Goal: Task Accomplishment & Management: Complete application form

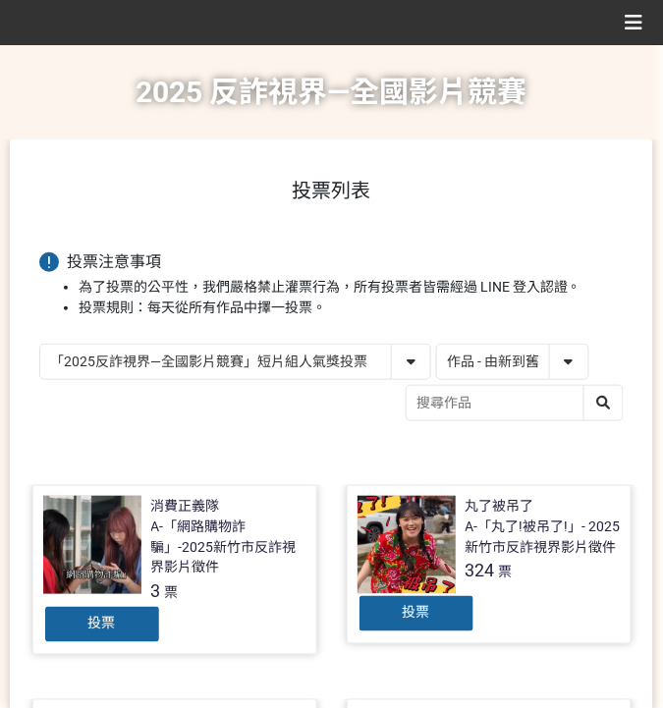
click at [194, 361] on select "「2025反詐視界—全國影片競賽」短影音組人氣獎投票 「2025反詐視界—全國影片競賽」短片組人氣獎投票" at bounding box center [235, 362] width 390 height 34
select select "13147"
click at [40, 345] on select "「2025反詐視界—全國影片競賽」短影音組人氣獎投票 「2025反詐視界—全國影片競賽」短片組人氣獎投票" at bounding box center [235, 362] width 390 height 34
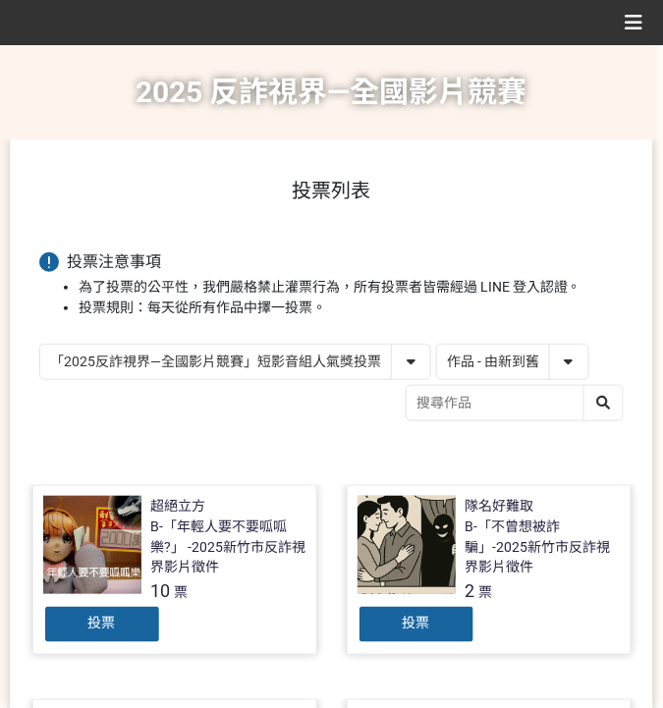
click at [500, 360] on select "作品 - 由新到舊 作品 - 由舊到新 票數 - 由多到少 票數 - 由少到多" at bounding box center [512, 362] width 151 height 34
select select "vote"
click at [437, 345] on select "作品 - 由新到舊 作品 - 由舊到新 票數 - 由多到少 票數 - 由少到多" at bounding box center [512, 362] width 151 height 34
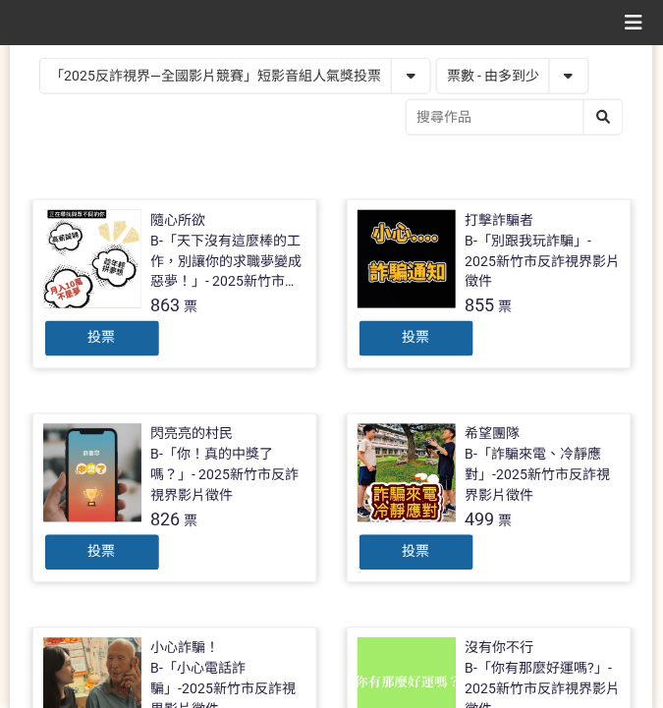
scroll to position [393, 0]
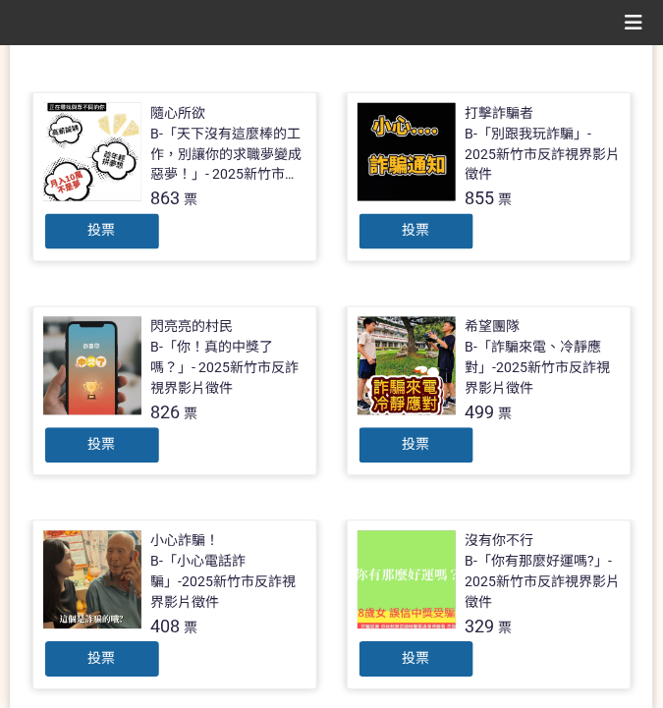
click at [118, 445] on div "投票" at bounding box center [102, 445] width 118 height 39
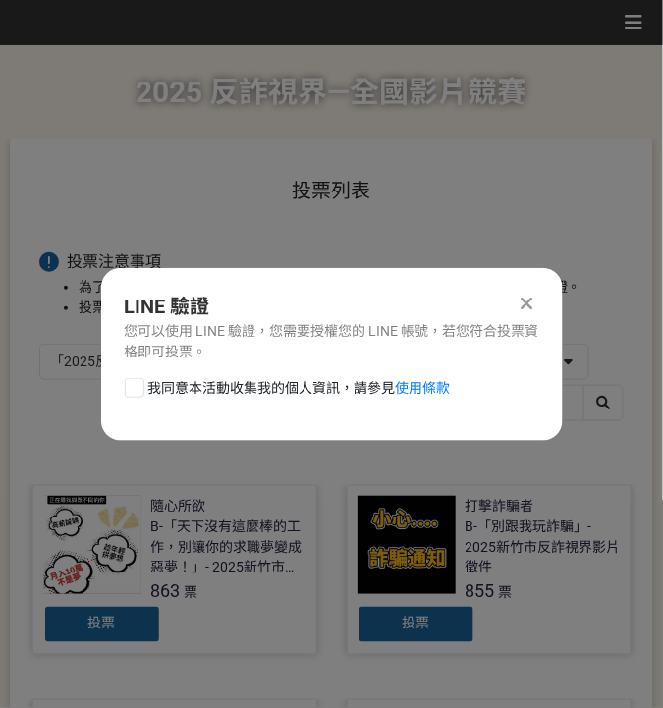
scroll to position [0, 0]
click at [203, 390] on span "我同意本活動收集我的個人資訊，請參見 使用條款" at bounding box center [299, 388] width 302 height 21
click at [138, 390] on input "我同意本活動收集我的個人資訊，請參見 使用條款" at bounding box center [132, 387] width 13 height 13
checkbox input "false"
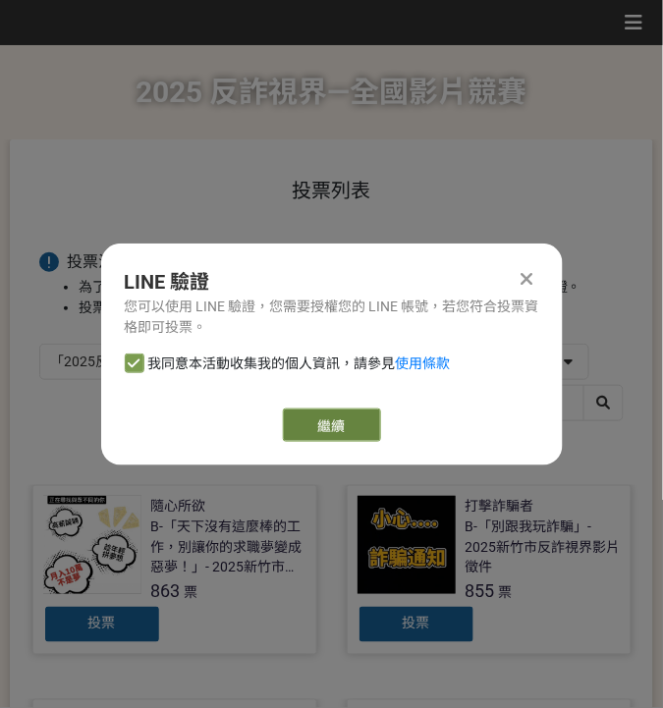
click at [364, 426] on link "繼續" at bounding box center [332, 424] width 98 height 33
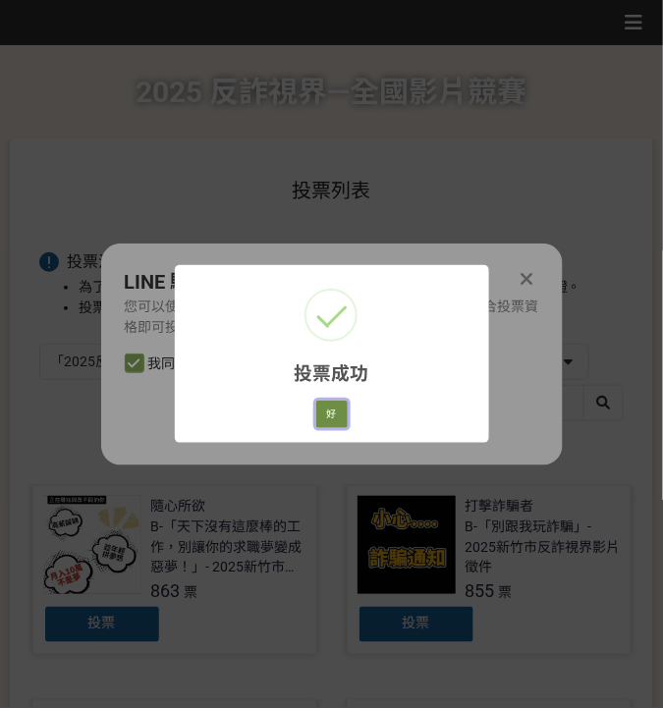
click at [340, 412] on button "好" at bounding box center [331, 414] width 31 height 27
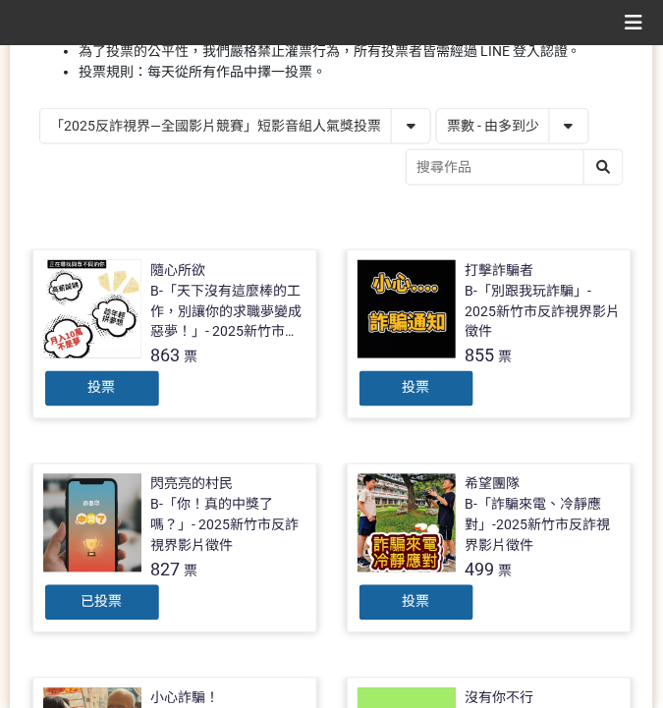
scroll to position [298, 0]
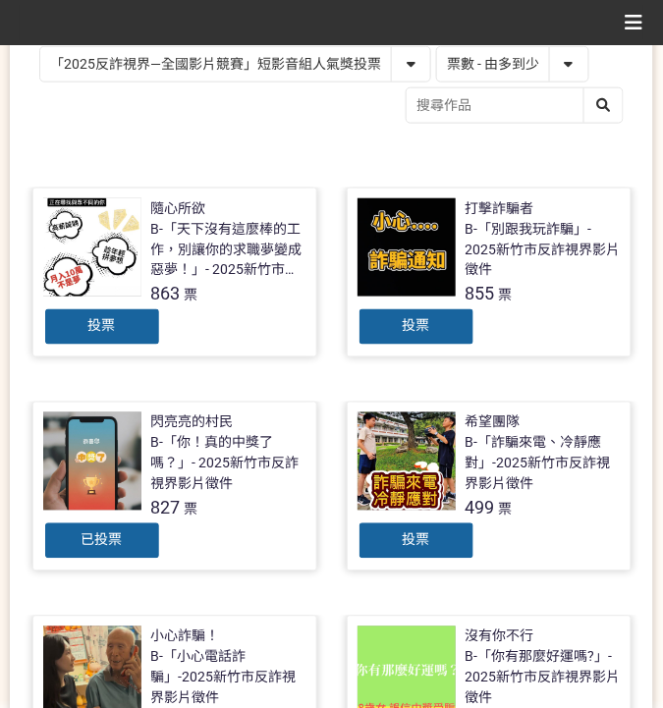
click at [199, 111] on div "「2025反詐視界—全國影片競賽」短影音組人氣獎投票 「2025反詐視界—全國影片競賽」短片組人氣獎投票 作品 - 由新到舊 作品 - 由舊到新 票數 - 由…" at bounding box center [331, 87] width 584 height 82
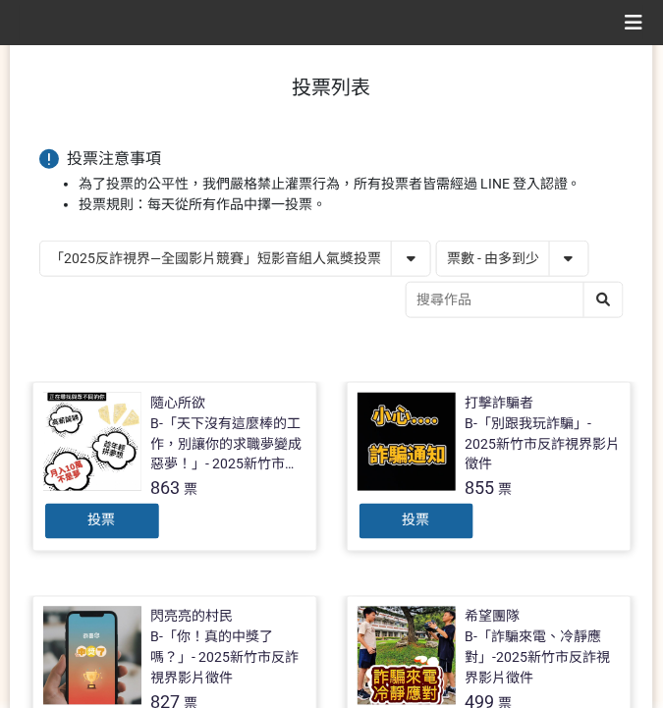
scroll to position [101, 0]
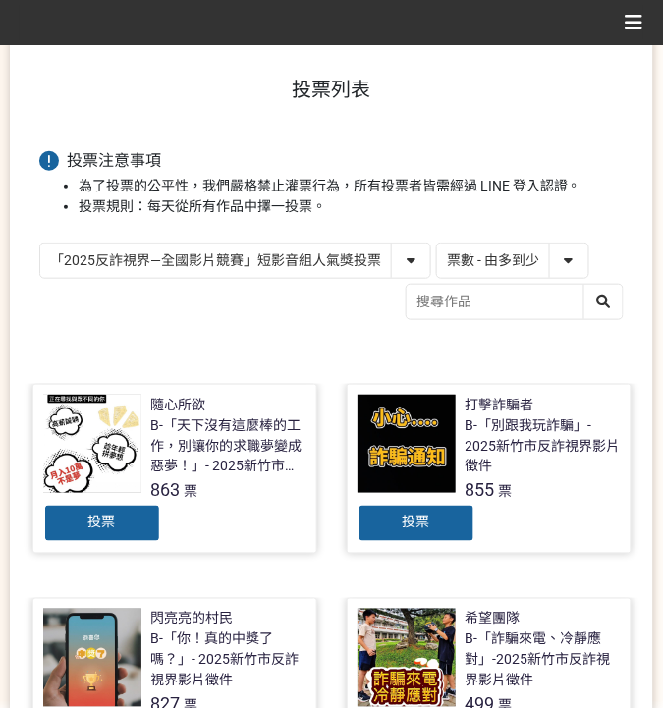
drag, startPoint x: 190, startPoint y: 251, endPoint x: 223, endPoint y: 272, distance: 39.2
click at [190, 251] on select "「2025反詐視界—全國影片競賽」短影音組人氣獎投票 「2025反詐視界—全國影片競賽」短片組人氣獎投票" at bounding box center [235, 261] width 390 height 34
select select "13146"
click at [40, 244] on select "「2025反詐視界—全國影片競賽」短影音組人氣獎投票 「2025反詐視界—全國影片競賽」短片組人氣獎投票" at bounding box center [235, 261] width 390 height 34
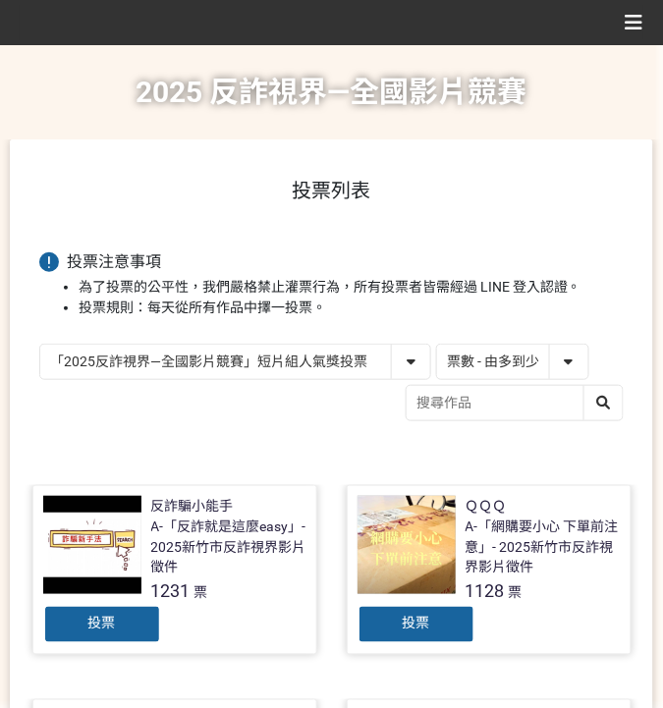
drag, startPoint x: 102, startPoint y: 610, endPoint x: 129, endPoint y: 604, distance: 27.2
click at [102, 610] on div "投票" at bounding box center [102, 624] width 118 height 39
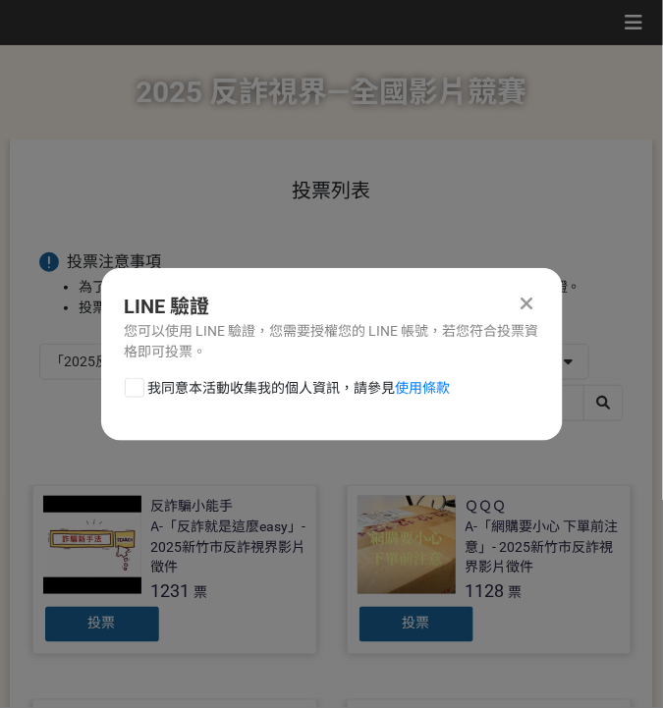
click at [294, 389] on span "我同意本活動收集我的個人資訊，請參見 使用條款" at bounding box center [299, 388] width 302 height 21
click at [138, 389] on input "我同意本活動收集我的個人資訊，請參見 使用條款" at bounding box center [132, 387] width 13 height 13
checkbox input "false"
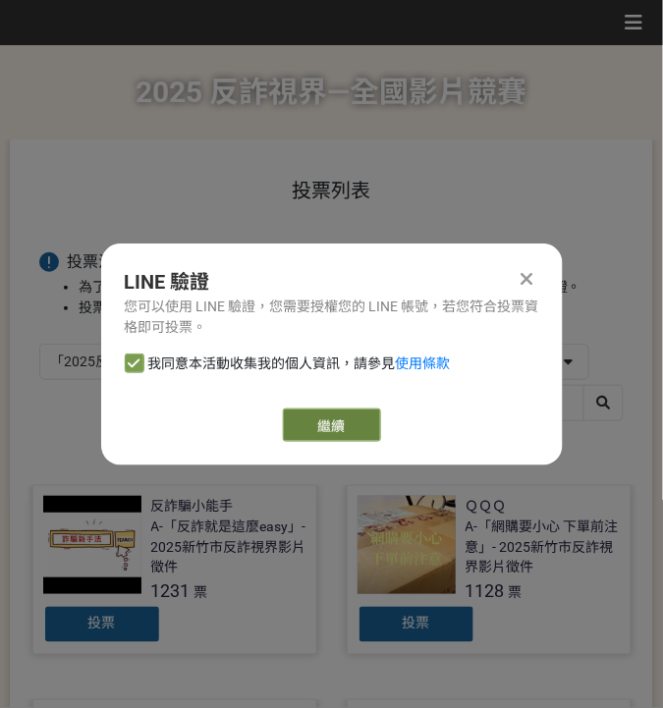
click at [334, 429] on link "繼續" at bounding box center [332, 424] width 98 height 33
